Goal: Task Accomplishment & Management: Use online tool/utility

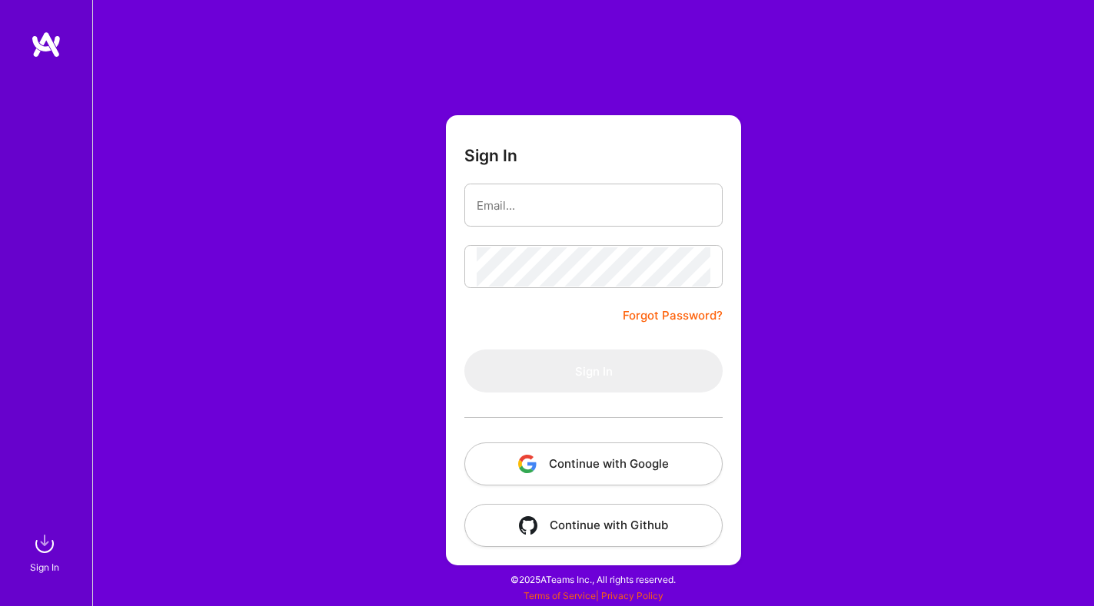
click at [569, 460] on button "Continue with Google" at bounding box center [593, 464] width 258 height 43
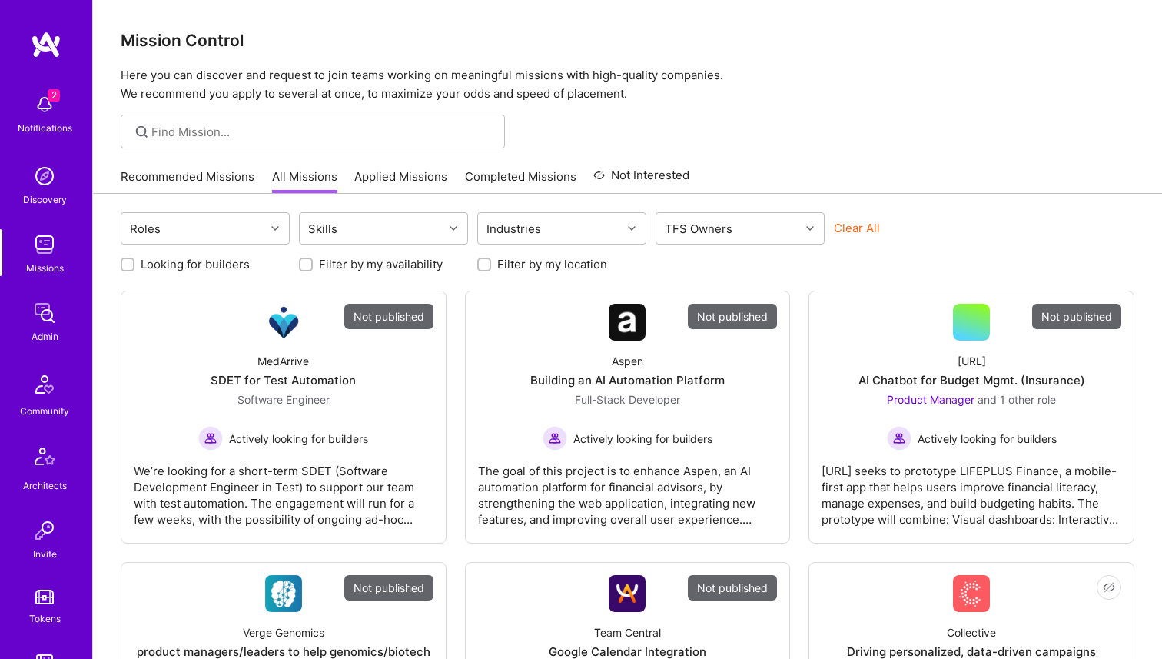
click at [220, 175] on link "Recommended Missions" at bounding box center [188, 180] width 134 height 25
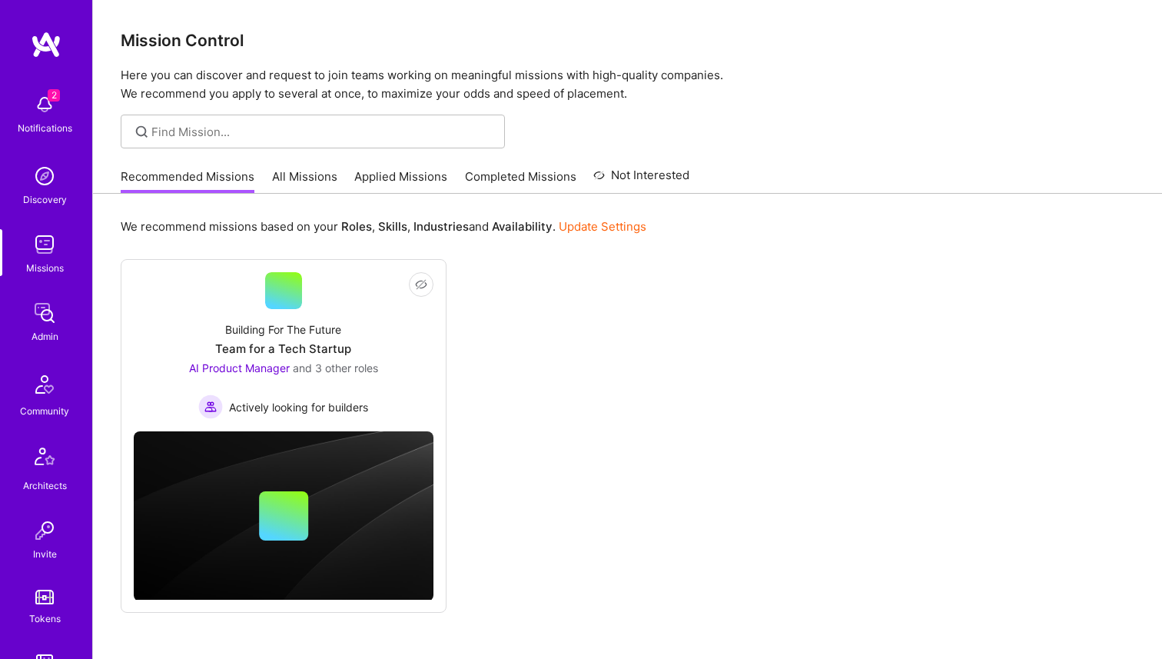
click at [278, 184] on link "All Missions" at bounding box center [304, 180] width 65 height 25
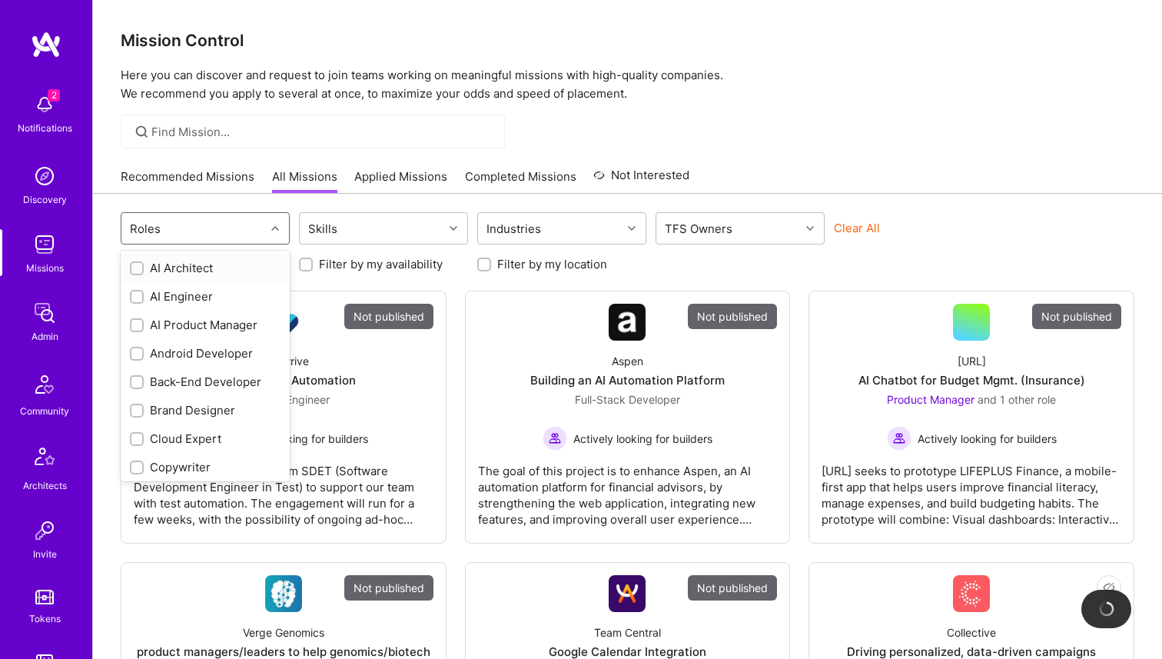
click at [166, 234] on input "text" at bounding box center [167, 229] width 2 height 16
click at [134, 297] on input "checkbox" at bounding box center [138, 297] width 11 height 11
checkbox input "false"
checkbox input "true"
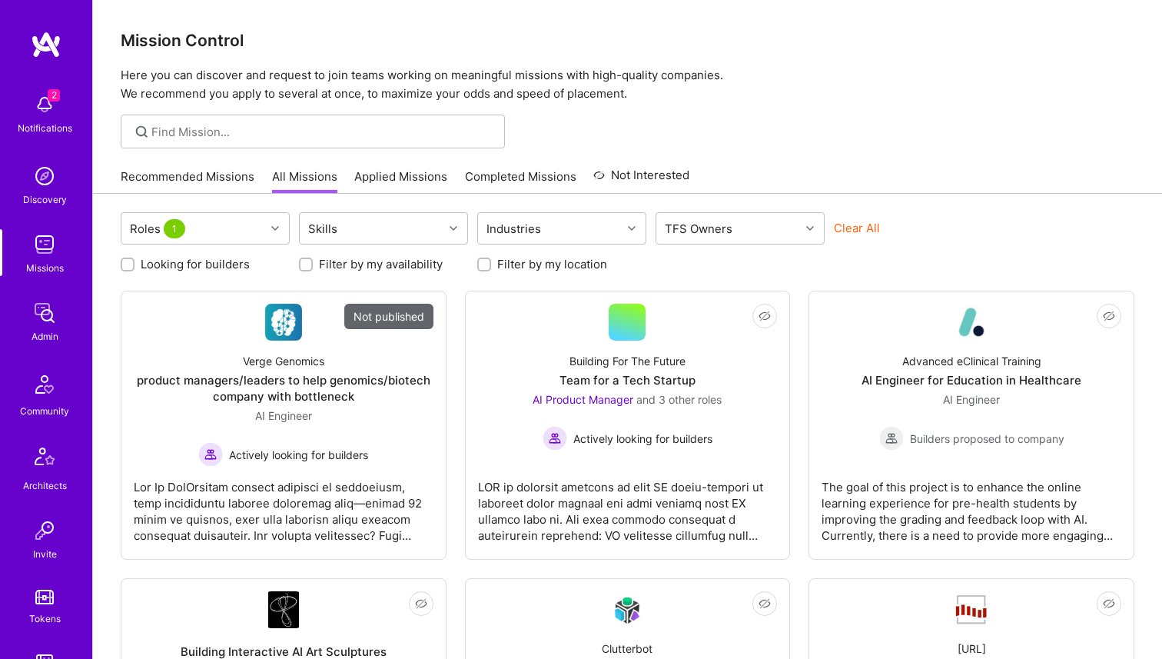
click at [696, 125] on div at bounding box center [627, 132] width 1069 height 34
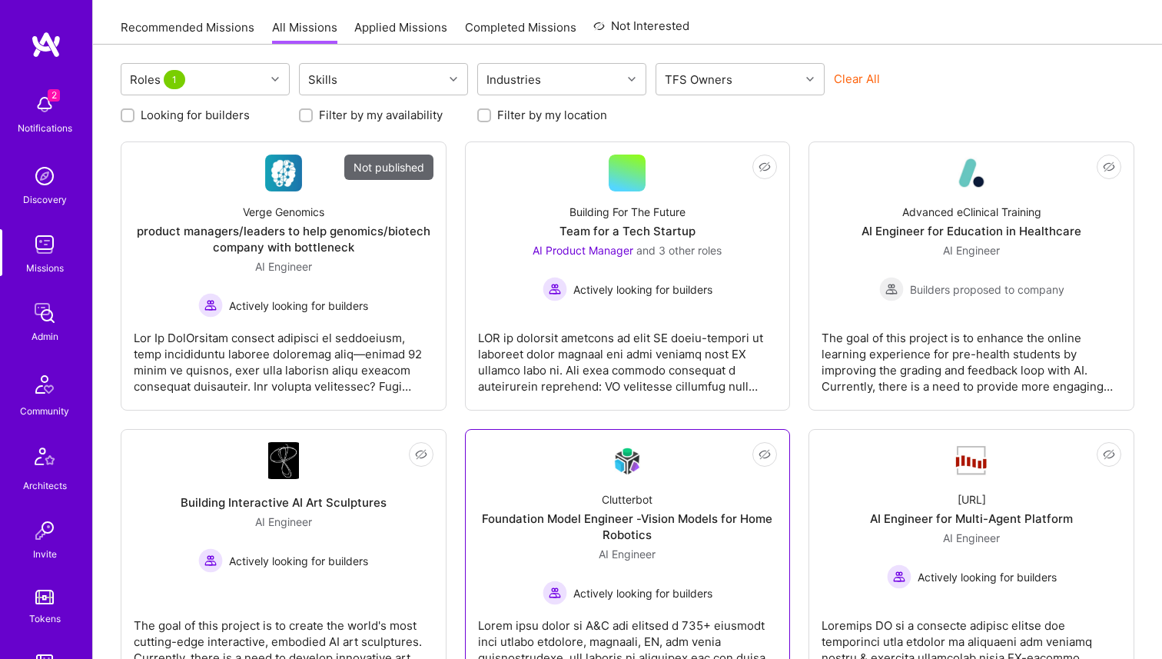
scroll to position [165, 0]
